Goal: Transaction & Acquisition: Download file/media

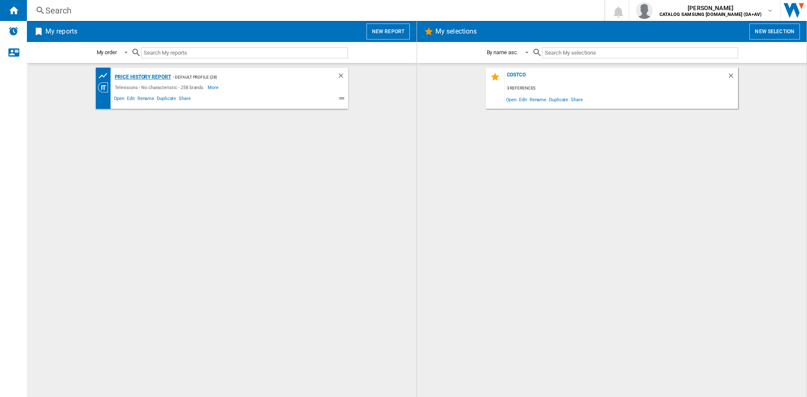
click at [135, 77] on div "Price History Report" at bounding box center [142, 77] width 58 height 11
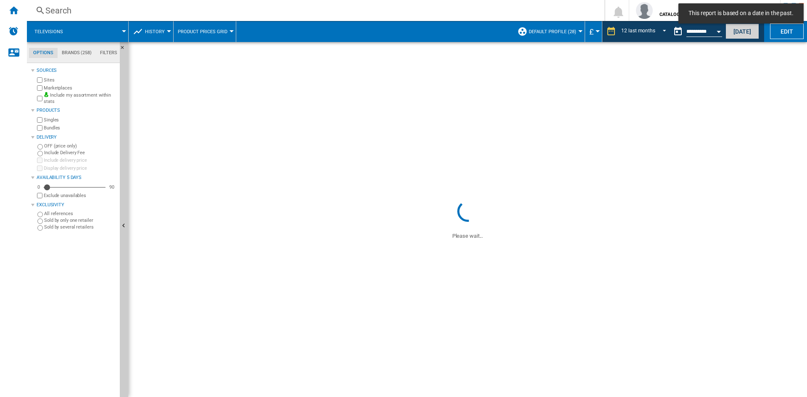
click at [737, 30] on button "[DATE]" at bounding box center [742, 32] width 34 height 16
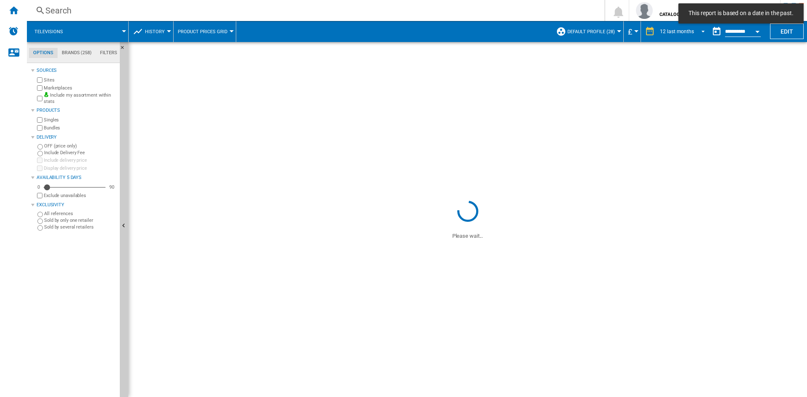
click at [669, 29] on div "12 last months" at bounding box center [677, 32] width 34 height 6
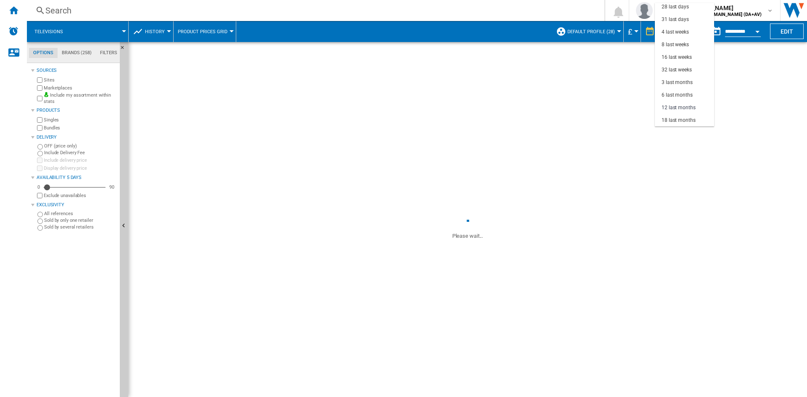
click at [575, 83] on md-backdrop at bounding box center [403, 198] width 807 height 397
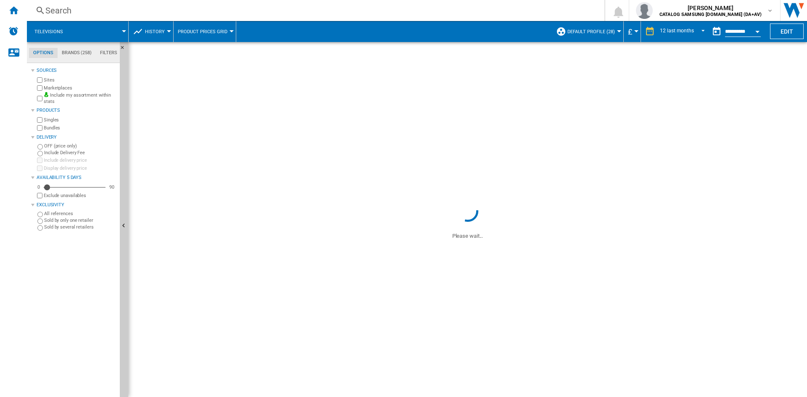
click at [729, 29] on input "**********" at bounding box center [743, 33] width 36 height 8
click at [756, 32] on div "Open calendar" at bounding box center [757, 32] width 4 height 2
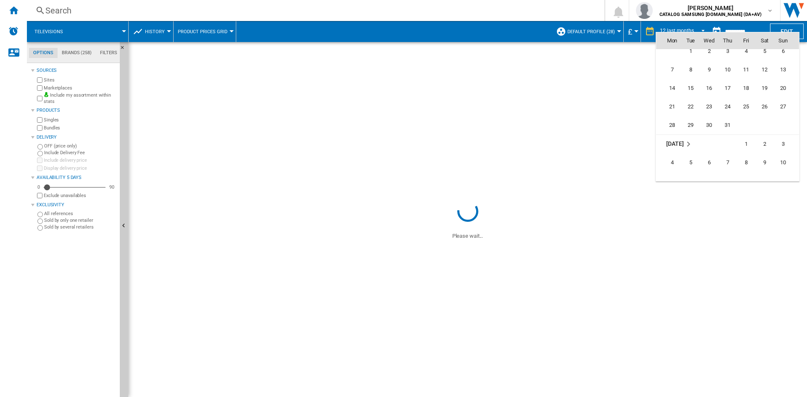
scroll to position [1489, 0]
click at [771, 90] on span "30" at bounding box center [764, 92] width 17 height 17
type input "**********"
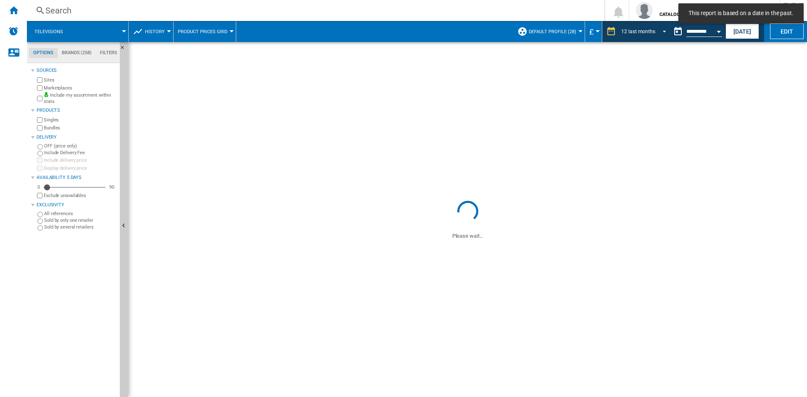
click at [643, 31] on div "12 last months" at bounding box center [638, 32] width 34 height 6
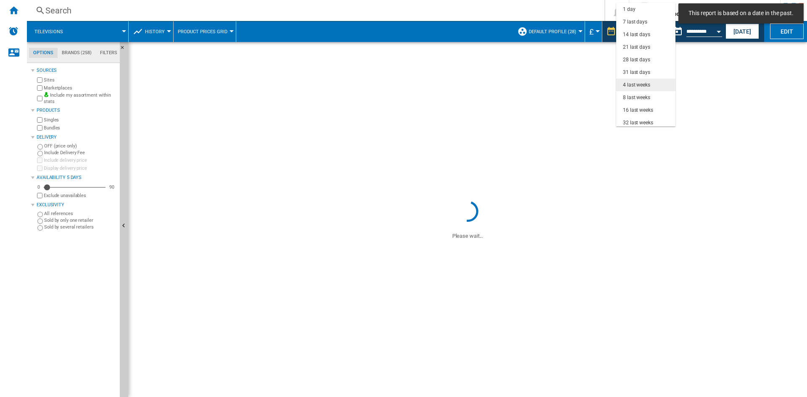
scroll to position [53, 0]
click at [642, 42] on div "8 last weeks" at bounding box center [636, 44] width 27 height 7
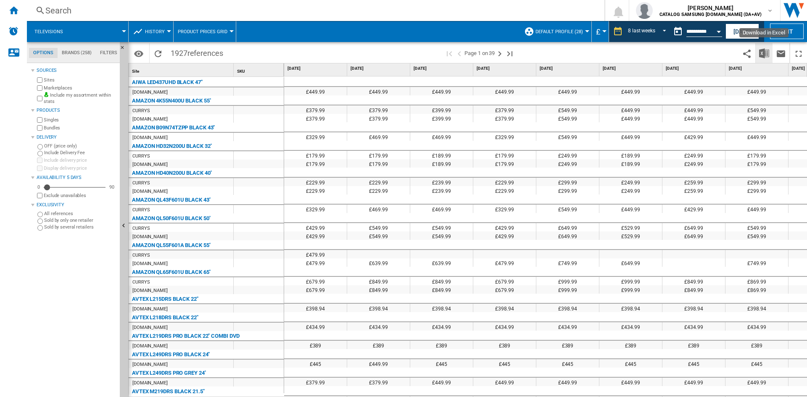
click at [763, 50] on img "Download in Excel" at bounding box center [764, 53] width 10 height 10
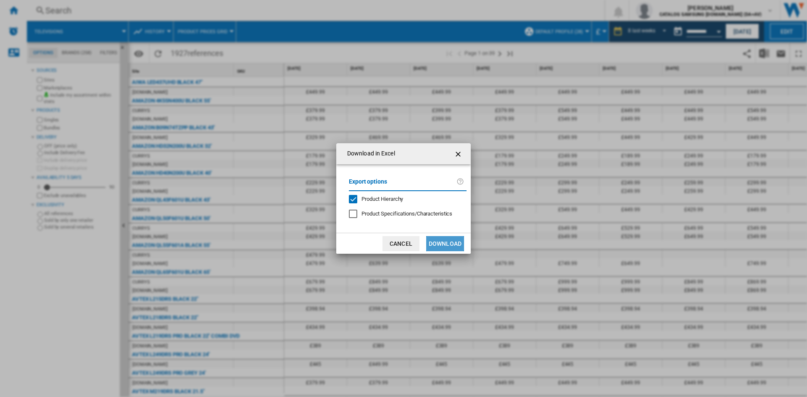
click at [455, 240] on button "Download" at bounding box center [445, 243] width 38 height 15
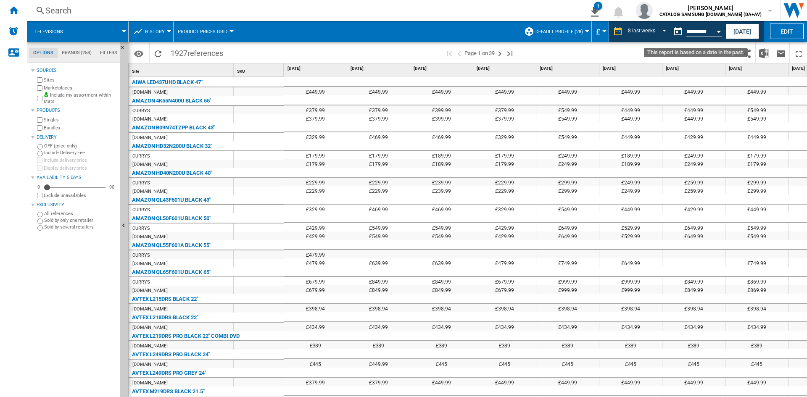
click at [701, 32] on input "**********" at bounding box center [704, 33] width 36 height 8
click at [718, 32] on button "Open calendar" at bounding box center [718, 30] width 15 height 15
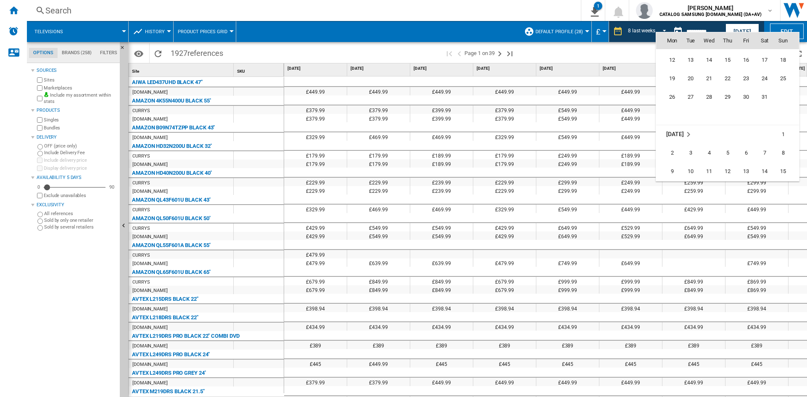
scroll to position [2793, 0]
click at [747, 127] on span "27" at bounding box center [746, 124] width 17 height 17
type input "**********"
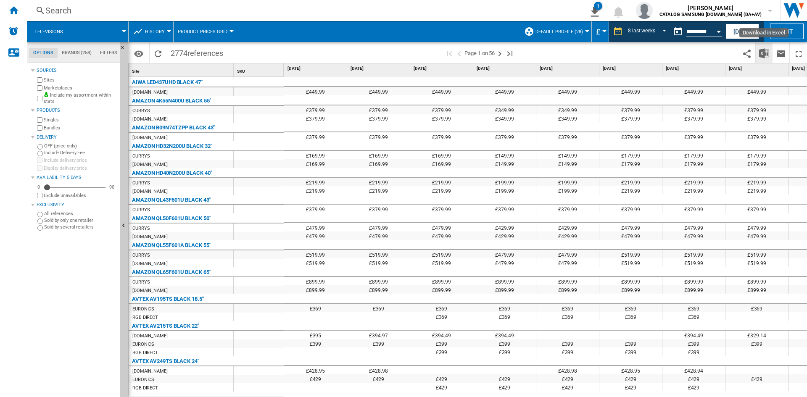
click at [766, 54] on img "Download in Excel" at bounding box center [764, 53] width 10 height 10
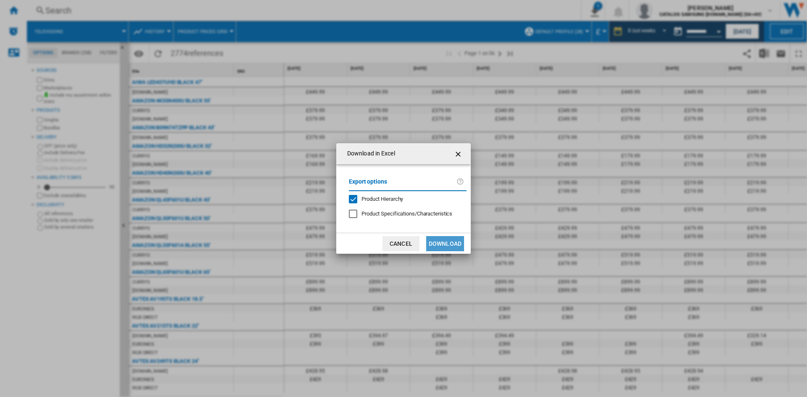
click at [453, 244] on button "Download" at bounding box center [445, 243] width 38 height 15
